Goal: Find specific page/section: Find specific page/section

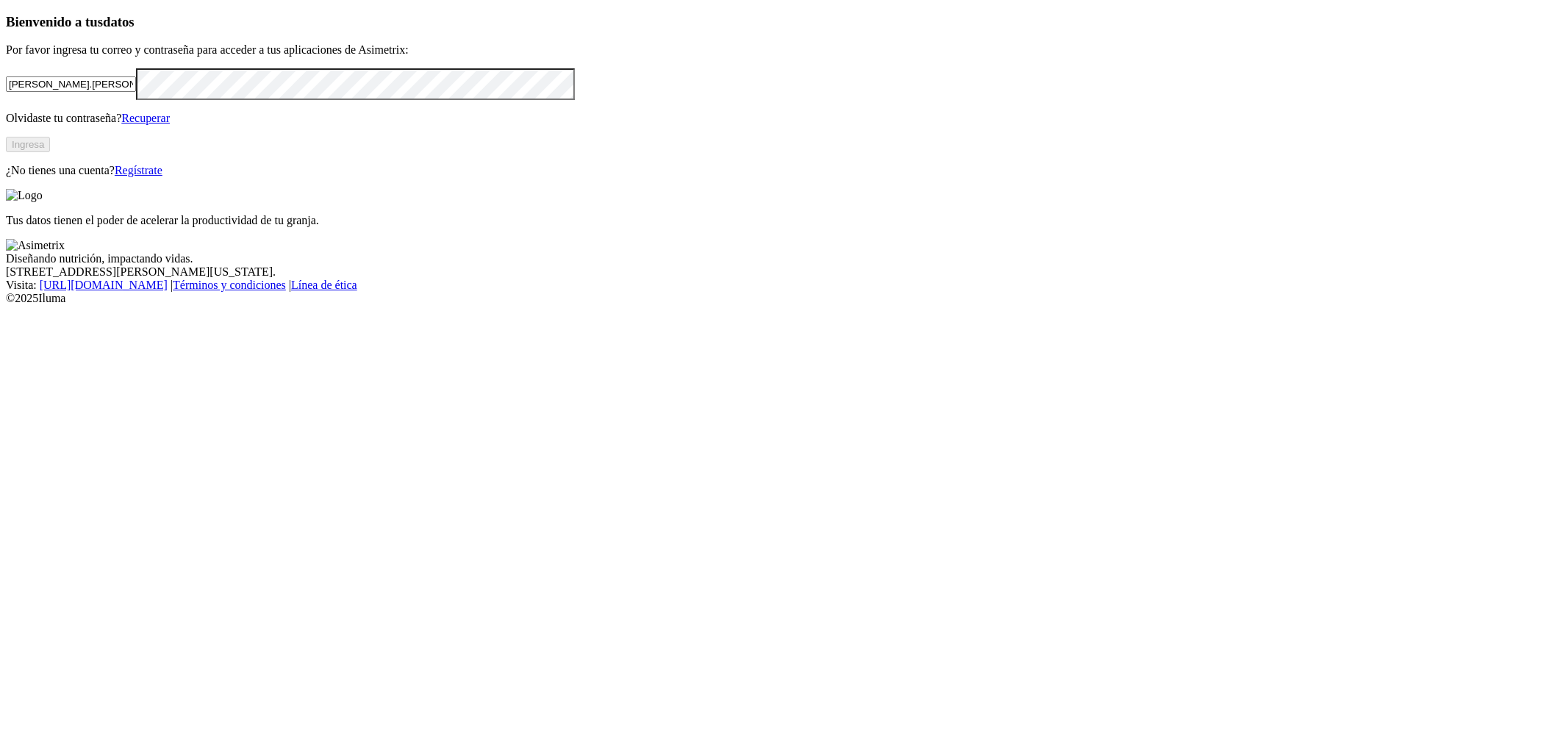
type input "[PERSON_NAME][EMAIL_ADDRESS][PERSON_NAME][DOMAIN_NAME]"
click at [522, 177] on div "Bienvenido a tus datos Por favor ingresa tu correo y contraseña para acceder a …" at bounding box center [784, 95] width 1556 height 164
click at [50, 152] on button "Ingresa" at bounding box center [27, 144] width 44 height 16
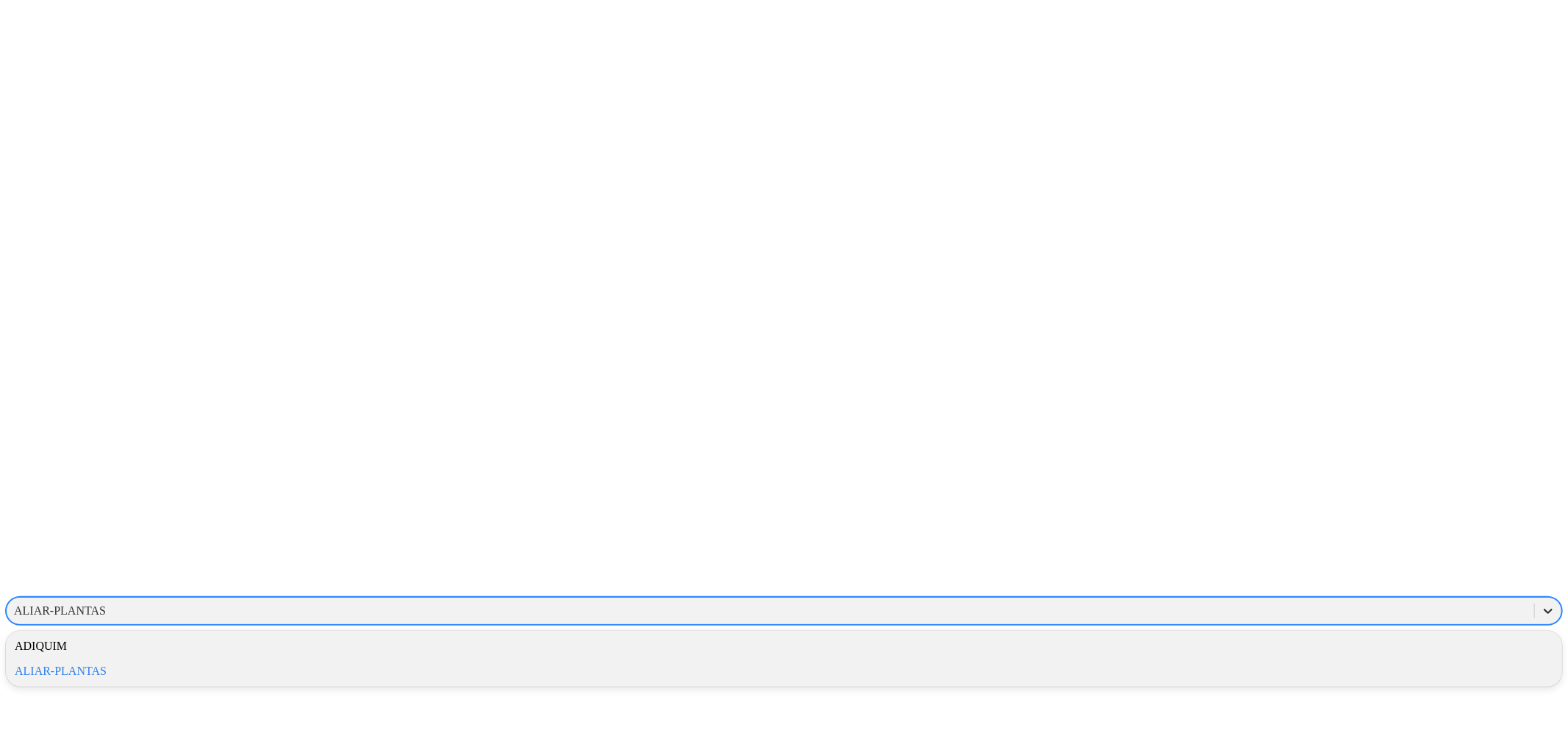
click at [1535, 598] on div at bounding box center [1548, 611] width 27 height 27
click at [1365, 634] on div "ADIQUIM" at bounding box center [784, 646] width 1556 height 25
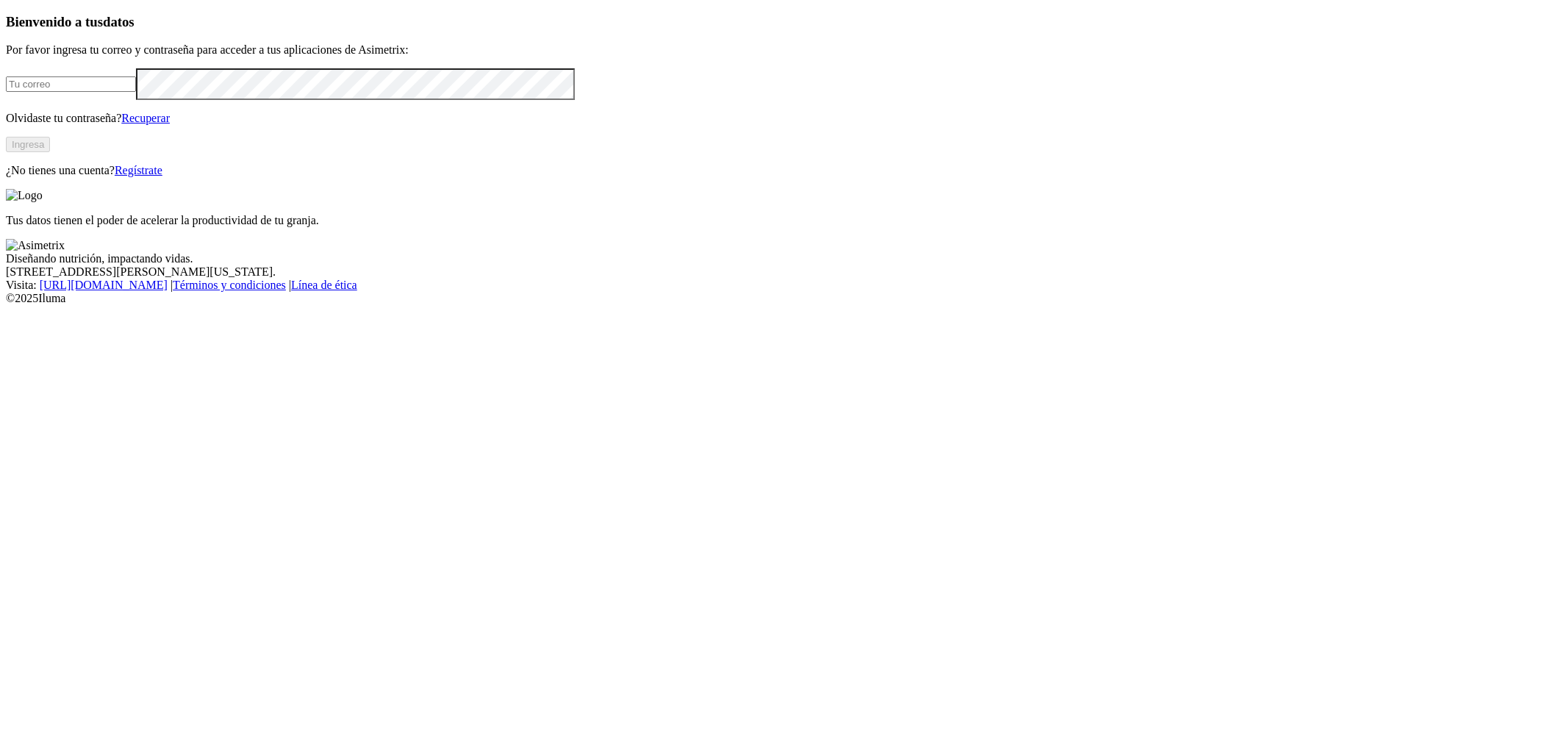
click at [136, 92] on input "email" at bounding box center [71, 84] width 130 height 16
type input "[PERSON_NAME][EMAIL_ADDRESS][PERSON_NAME][DOMAIN_NAME]"
drag, startPoint x: 129, startPoint y: 363, endPoint x: 167, endPoint y: 362, distance: 38.0
click at [129, 177] on div "Bienvenido a tus datos Por favor ingresa tu correo y contraseña para acceder a …" at bounding box center [784, 95] width 1556 height 164
click at [50, 152] on button "Ingresa" at bounding box center [27, 144] width 44 height 16
